Goal: Navigation & Orientation: Find specific page/section

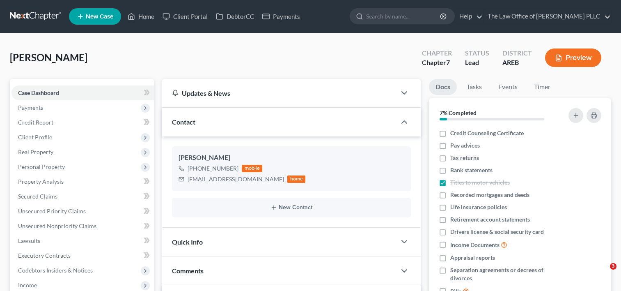
select select "0"
drag, startPoint x: 194, startPoint y: 167, endPoint x: 238, endPoint y: 168, distance: 44.0
click at [238, 168] on div "[PHONE_NUMBER] mobile" at bounding box center [242, 168] width 127 height 11
copy div "[PHONE_NUMBER]"
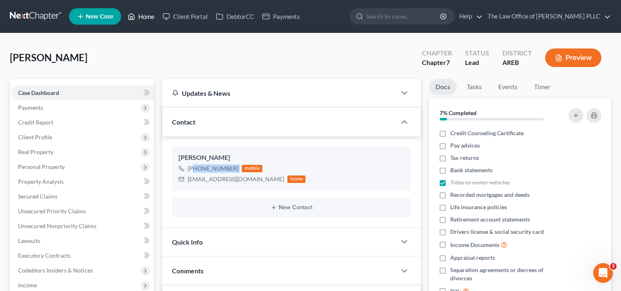
click at [150, 18] on link "Home" at bounding box center [141, 16] width 35 height 15
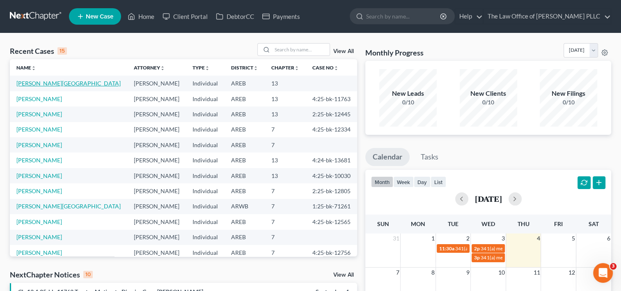
click at [44, 83] on link "[PERSON_NAME][GEOGRAPHIC_DATA]" at bounding box center [68, 83] width 104 height 7
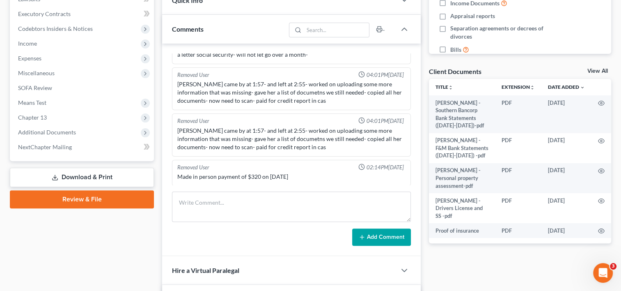
scroll to position [243, 0]
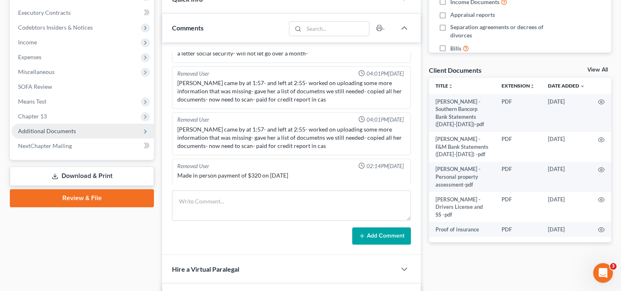
click at [66, 126] on span "Additional Documents" at bounding box center [83, 131] width 143 height 15
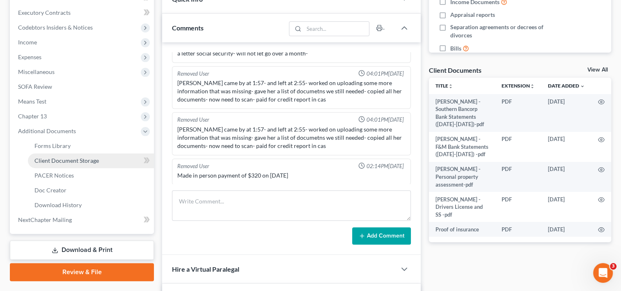
click at [72, 162] on span "Client Document Storage" at bounding box center [67, 160] width 64 height 7
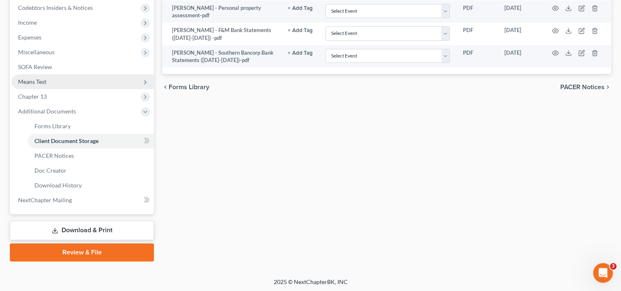
scroll to position [263, 0]
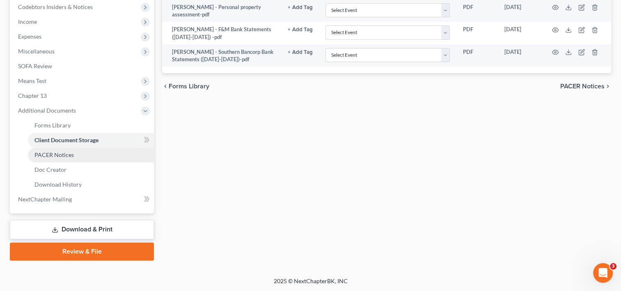
click at [53, 153] on span "PACER Notices" at bounding box center [54, 154] width 39 height 7
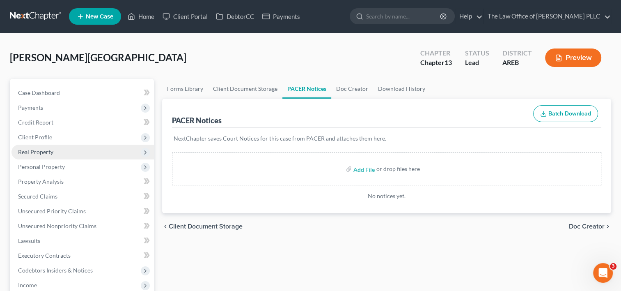
click at [49, 148] on span "Real Property" at bounding box center [35, 151] width 35 height 7
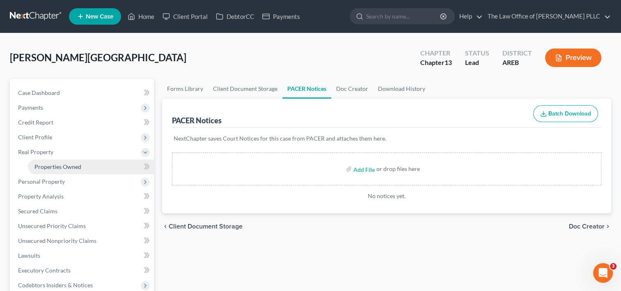
click at [65, 164] on span "Properties Owned" at bounding box center [58, 166] width 47 height 7
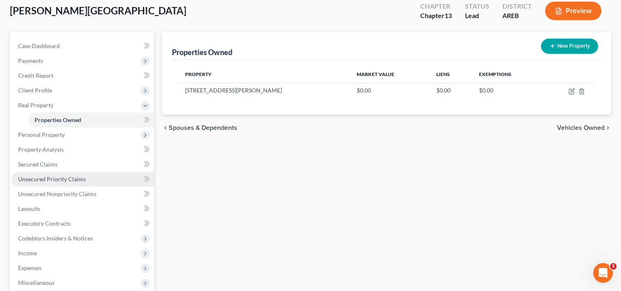
click at [58, 177] on span "Unsecured Priority Claims" at bounding box center [52, 178] width 68 height 7
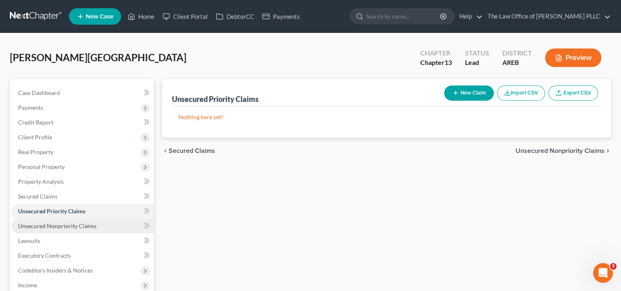
click at [72, 224] on span "Unsecured Nonpriority Claims" at bounding box center [57, 225] width 78 height 7
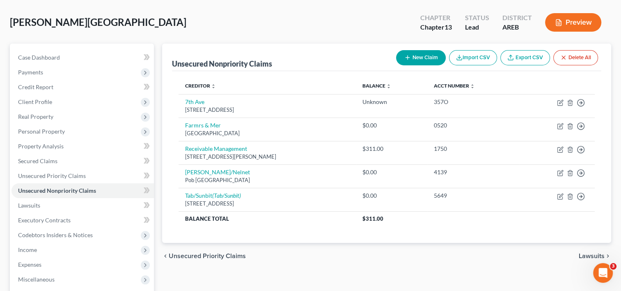
scroll to position [35, 0]
